Goal: Information Seeking & Learning: Find specific fact

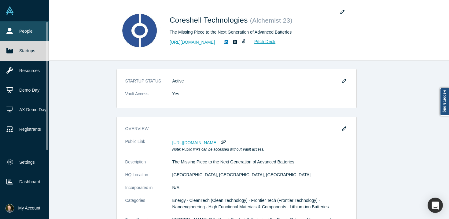
scroll to position [167, 0]
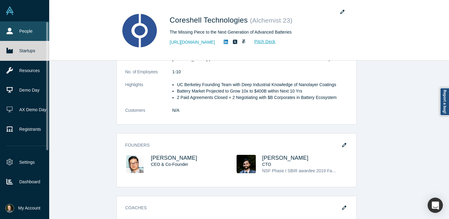
click at [17, 31] on link "People" at bounding box center [27, 31] width 54 height 20
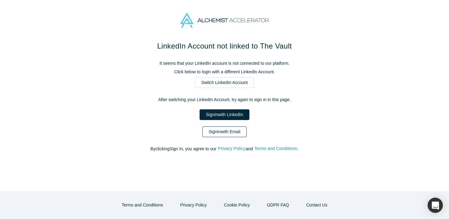
click at [224, 130] on link "Sign In with Email" at bounding box center [224, 132] width 45 height 11
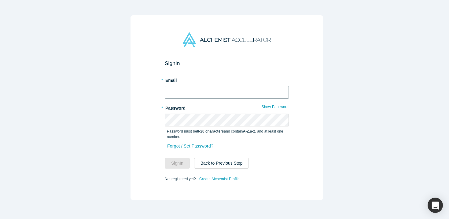
click at [202, 89] on input "text" at bounding box center [227, 92] width 124 height 13
type input "[EMAIL_ADDRESS][DOMAIN_NAME]"
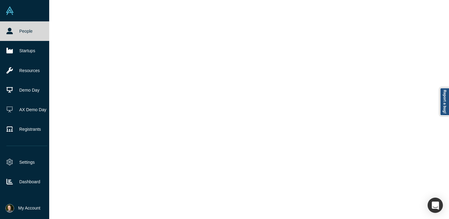
click at [16, 33] on link "People" at bounding box center [27, 31] width 54 height 20
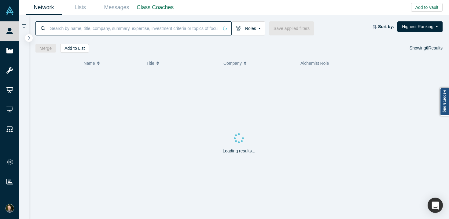
click at [86, 33] on input at bounding box center [134, 28] width 169 height 14
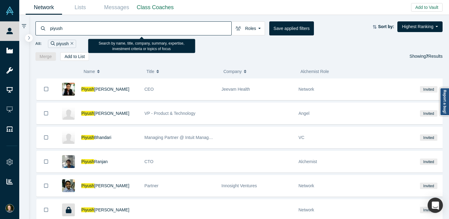
click at [82, 31] on input "piyush" at bounding box center [141, 28] width 182 height 14
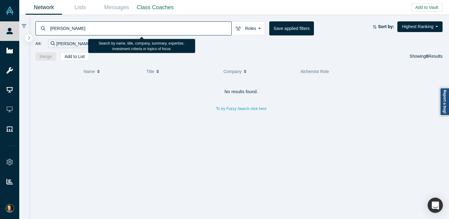
click at [64, 29] on input "[PERSON_NAME]" at bounding box center [141, 28] width 182 height 14
type input "pandey"
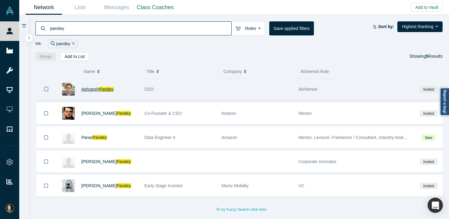
click at [87, 88] on span "Ashutosh" at bounding box center [90, 89] width 18 height 5
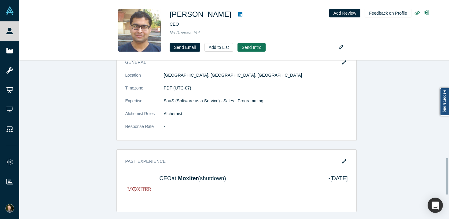
scroll to position [421, 0]
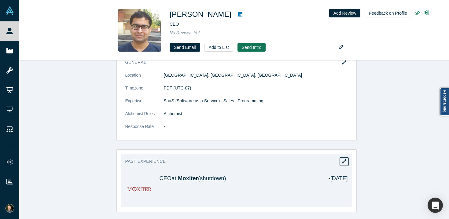
click at [137, 190] on img at bounding box center [139, 190] width 28 height 28
click at [140, 189] on img at bounding box center [139, 190] width 28 height 28
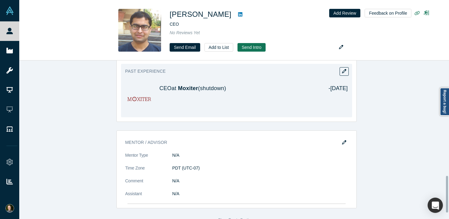
scroll to position [524, 0]
